Goal: Download file/media

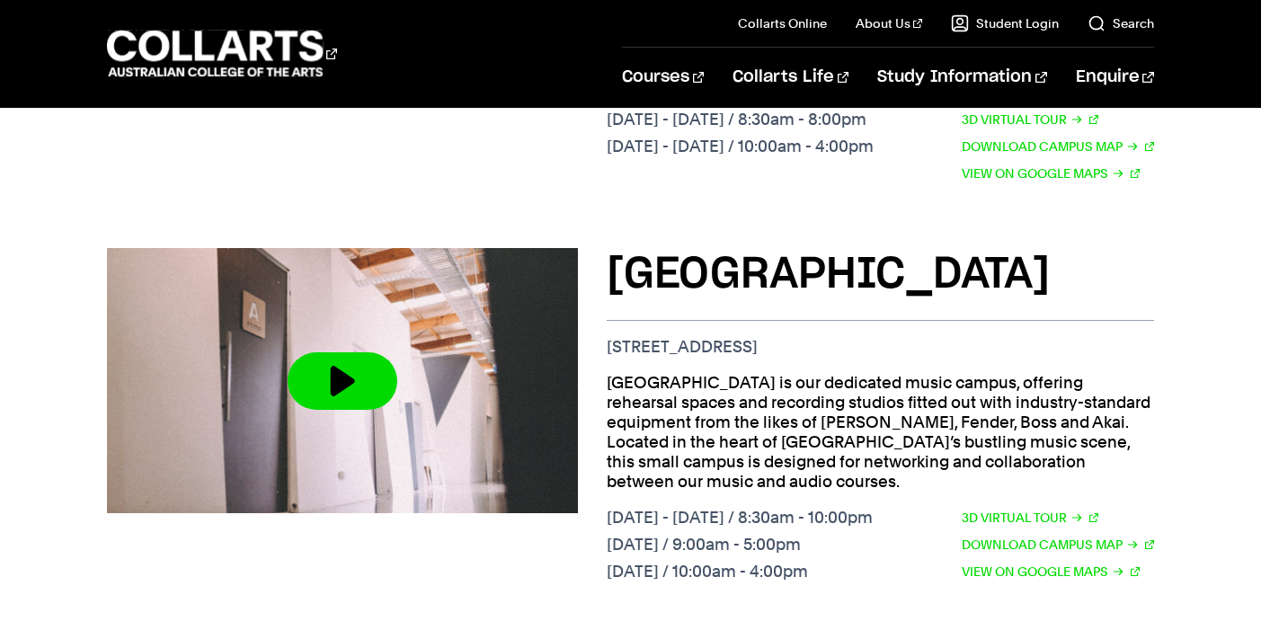
scroll to position [1911, 0]
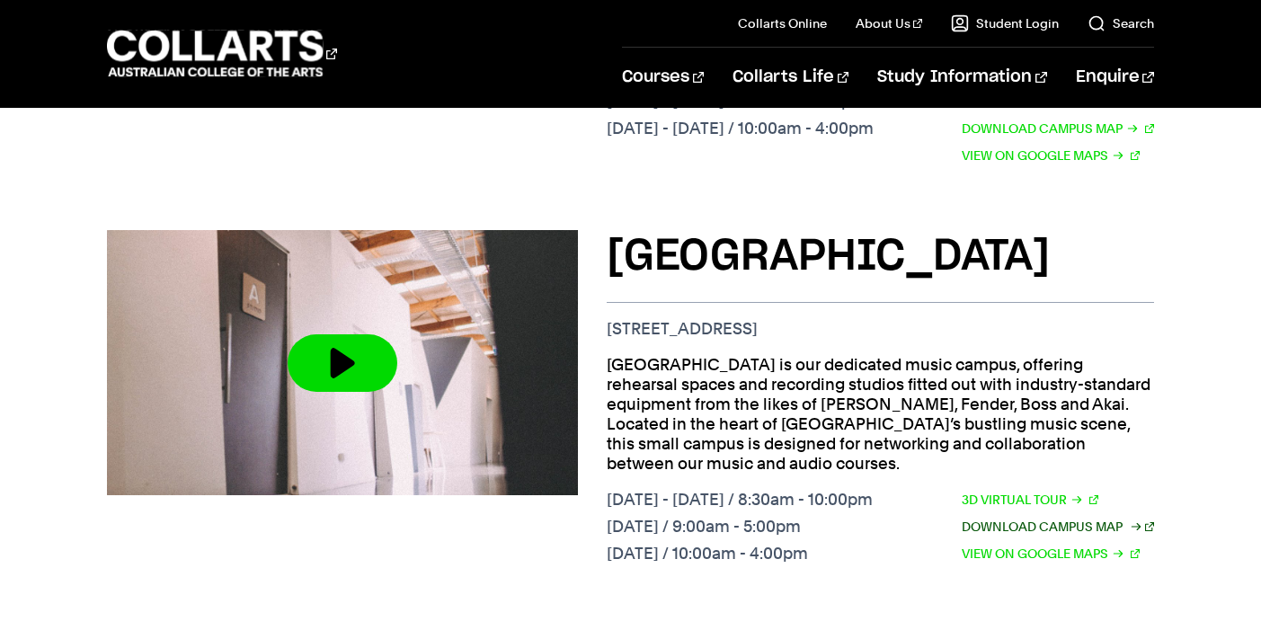
click at [1056, 517] on link "Download Campus Map" at bounding box center [1058, 527] width 192 height 20
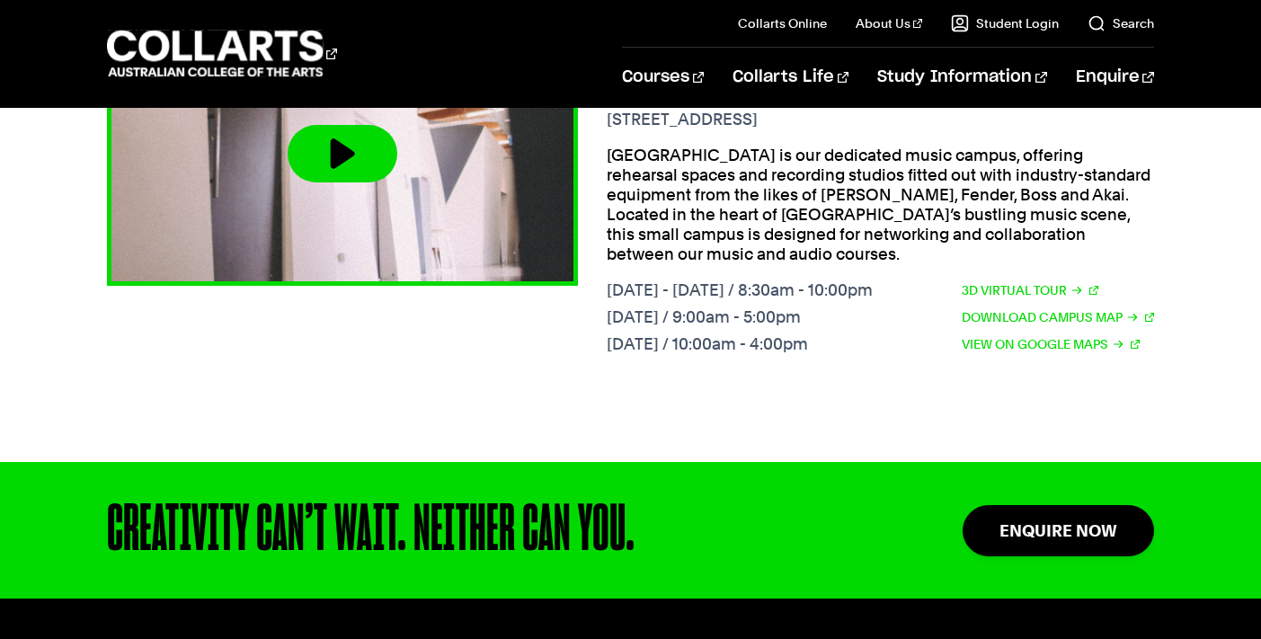
scroll to position [2163, 0]
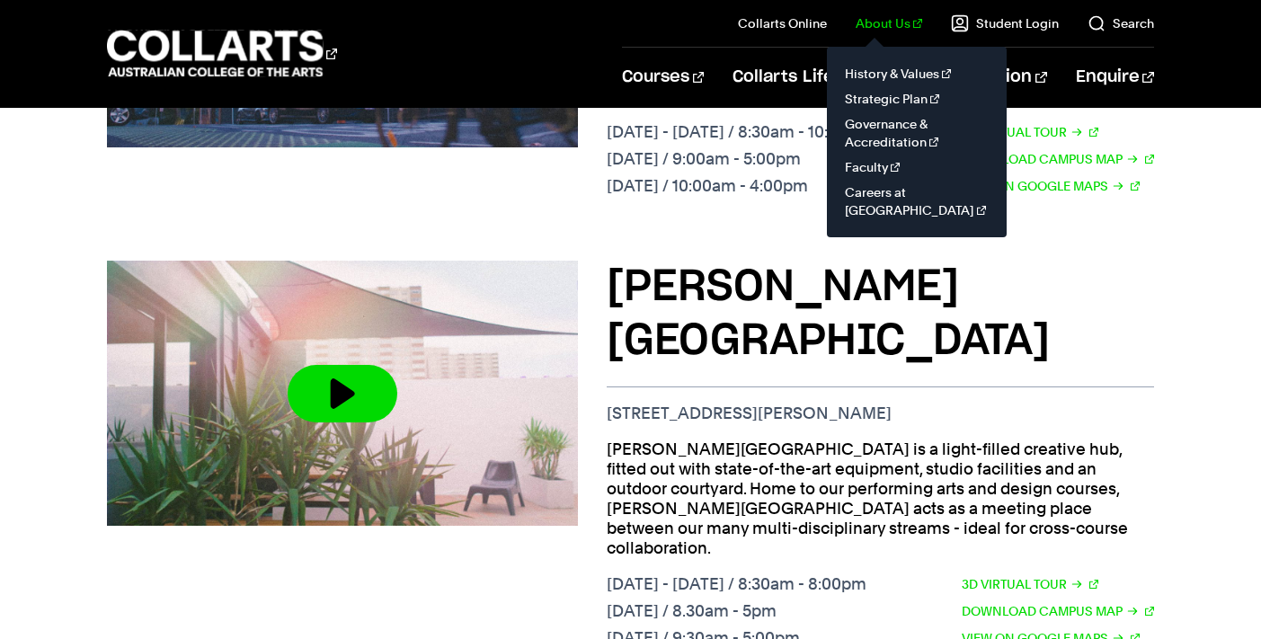
scroll to position [1043, 0]
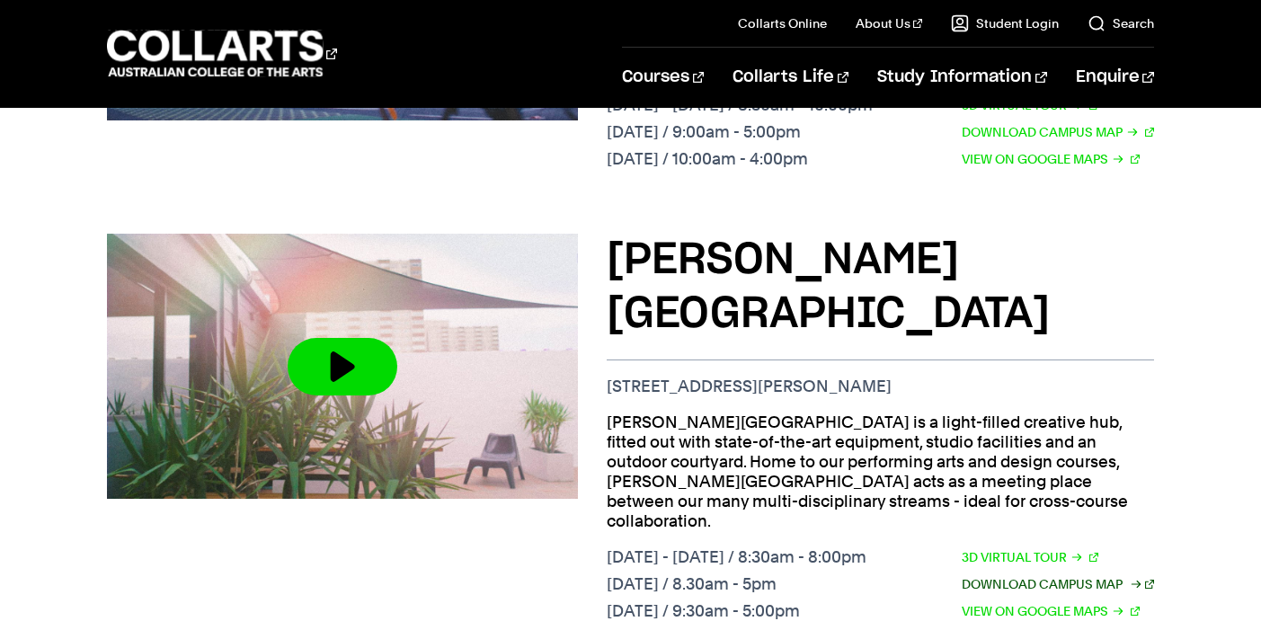
click at [1004, 574] on link "Download Campus Map" at bounding box center [1058, 584] width 192 height 20
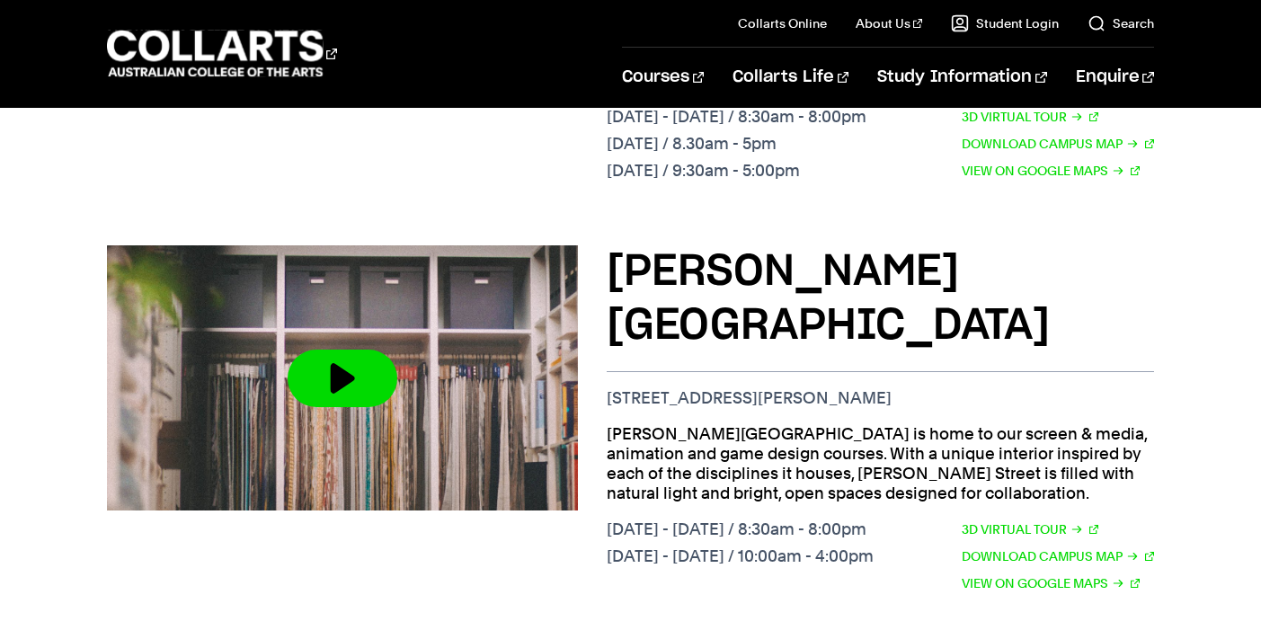
scroll to position [1510, 0]
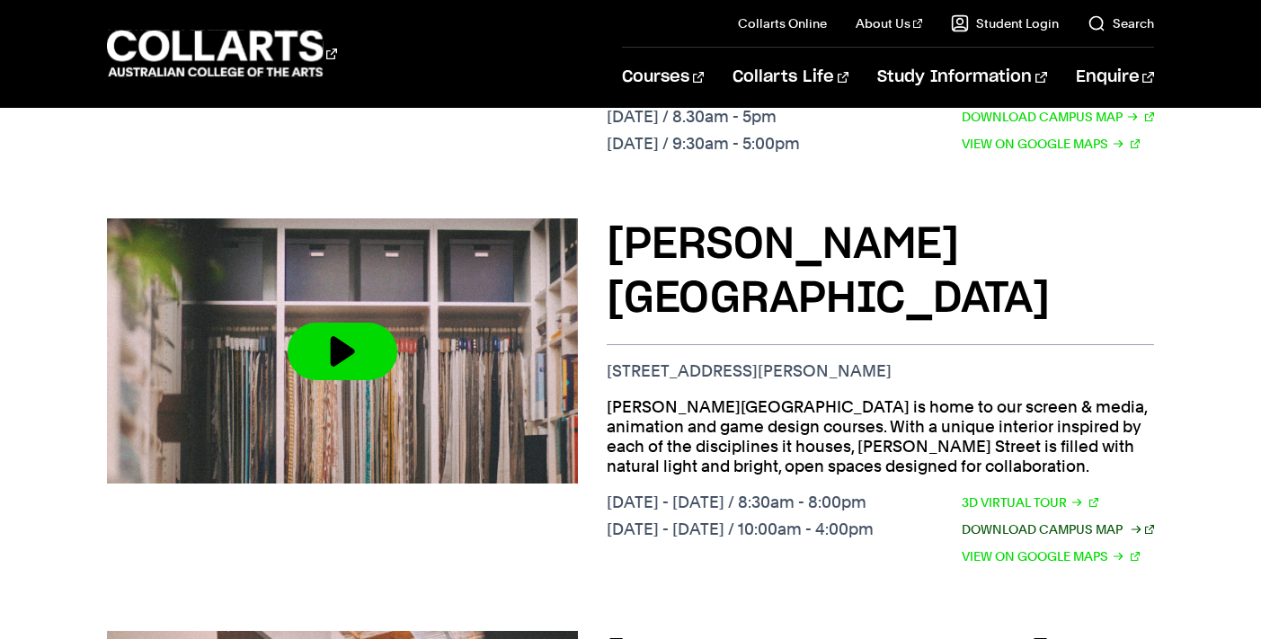
click at [1039, 520] on link "Download Campus Map" at bounding box center [1058, 530] width 192 height 20
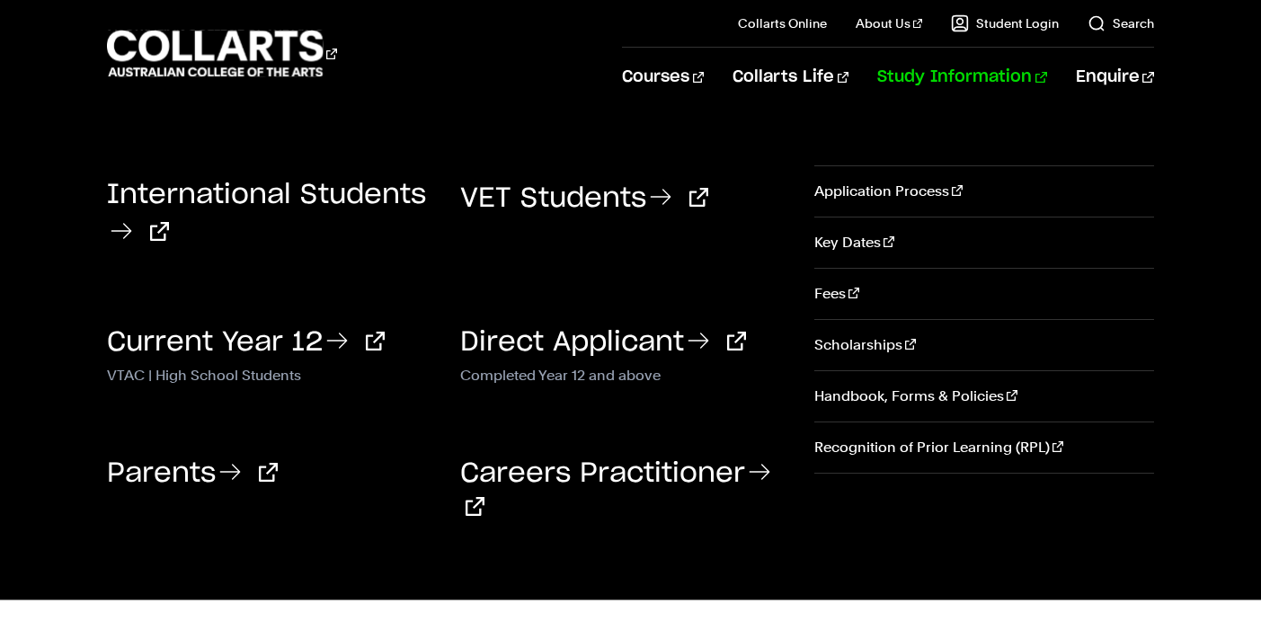
scroll to position [1949, 0]
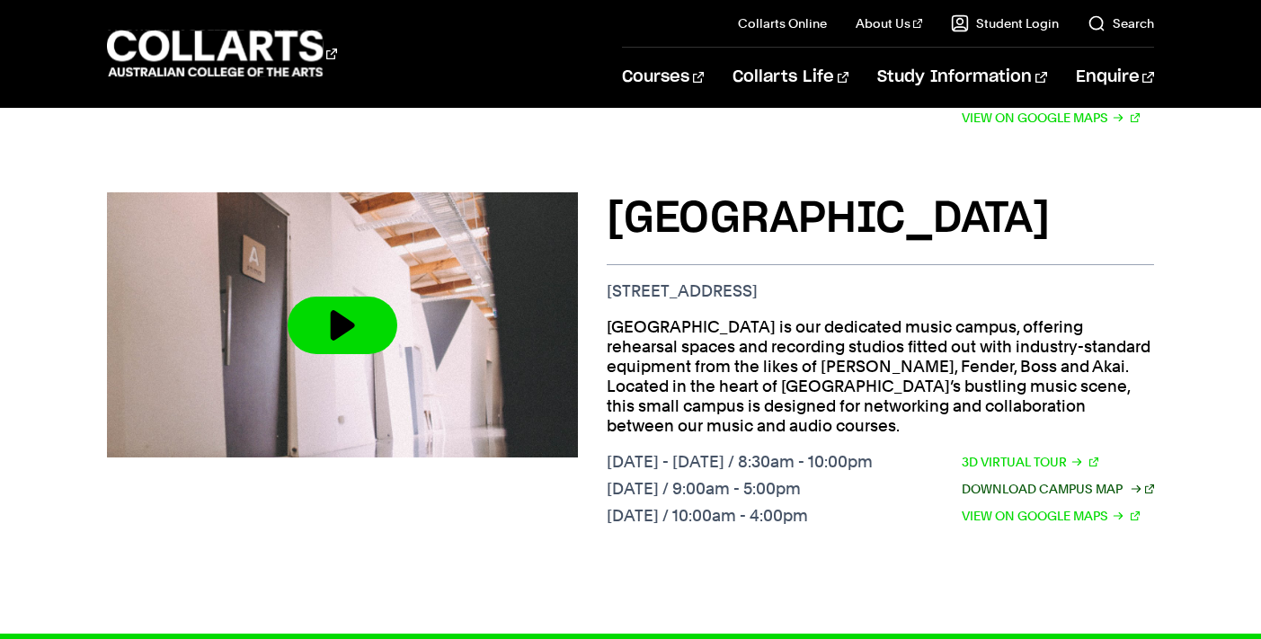
click at [1067, 479] on link "Download Campus Map" at bounding box center [1058, 489] width 192 height 20
